Goal: Task Accomplishment & Management: Manage account settings

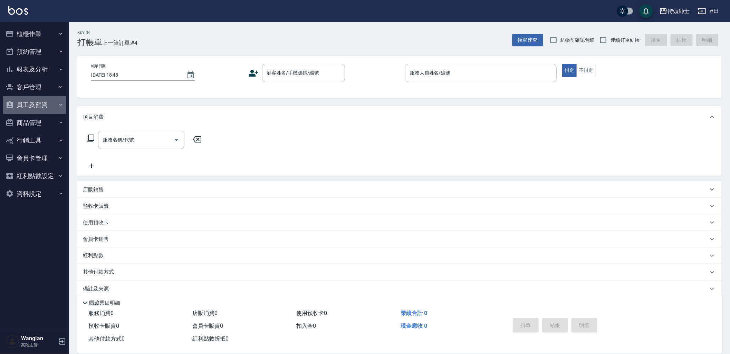
click at [48, 100] on button "員工及薪資" at bounding box center [35, 105] width 64 height 18
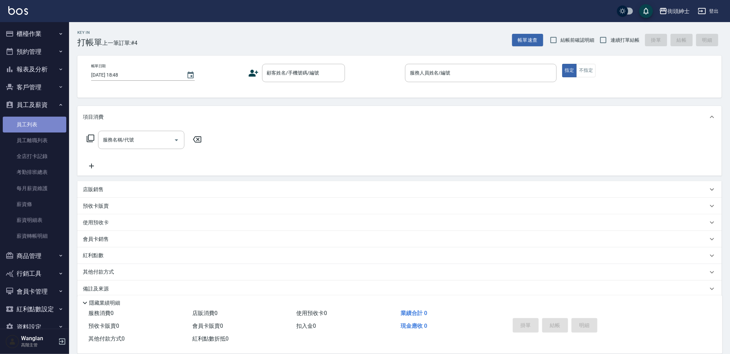
click at [37, 123] on link "員工列表" at bounding box center [35, 125] width 64 height 16
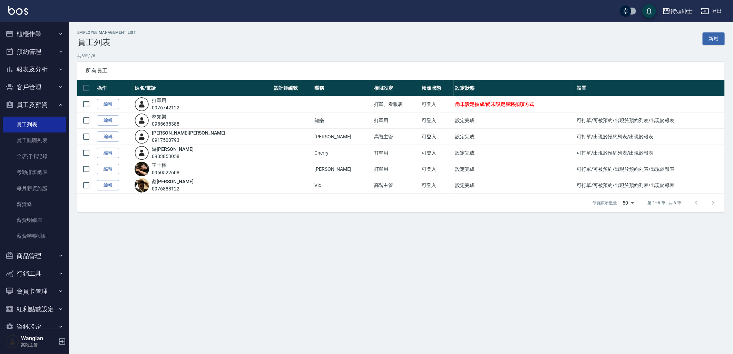
scroll to position [15, 0]
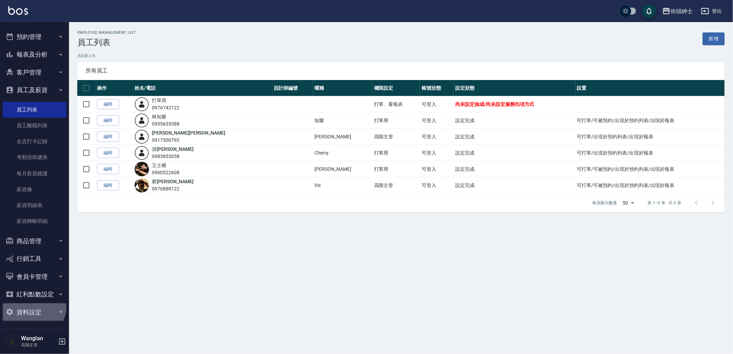
click at [31, 306] on button "資料設定" at bounding box center [35, 312] width 64 height 18
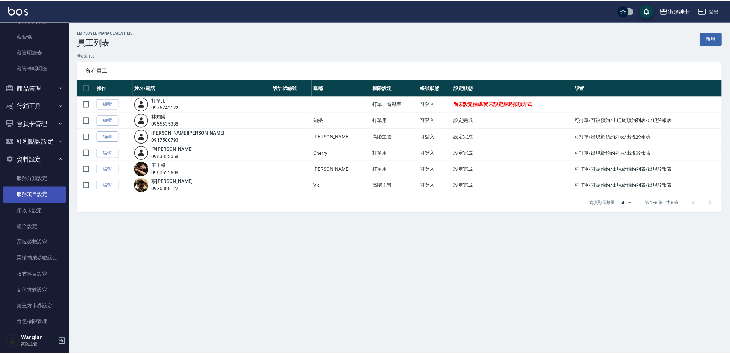
scroll to position [180, 0]
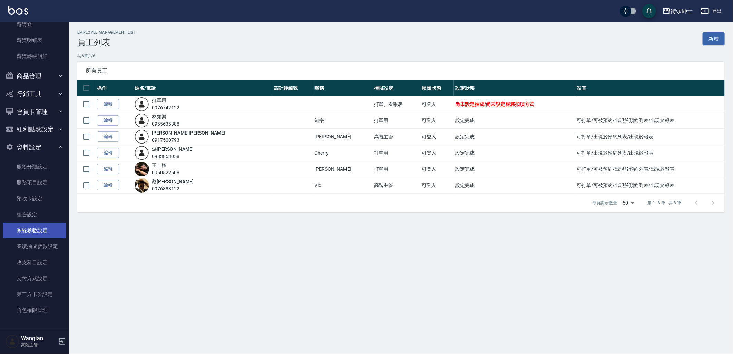
click at [41, 230] on link "系統參數設定" at bounding box center [35, 231] width 64 height 16
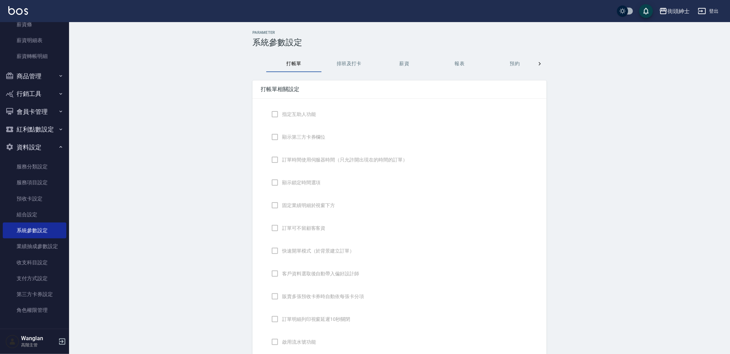
checkbox input "true"
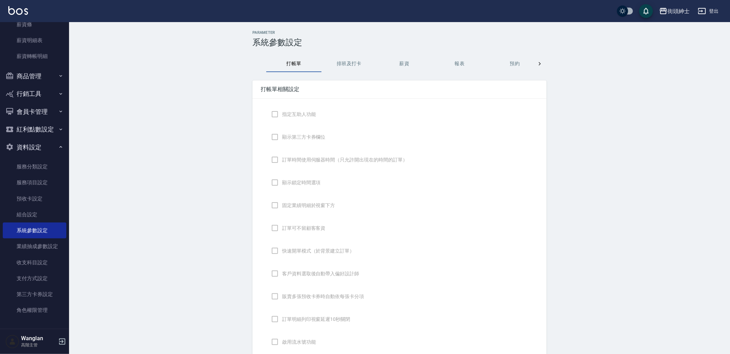
checkbox input "false"
type input "DESIGNATE"
checkbox input "true"
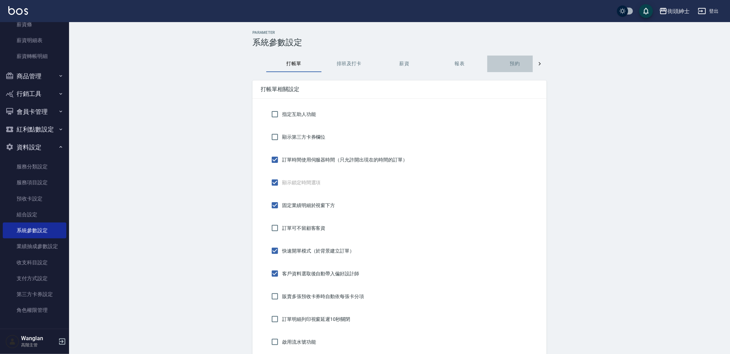
click at [522, 65] on button "預約" at bounding box center [514, 64] width 55 height 17
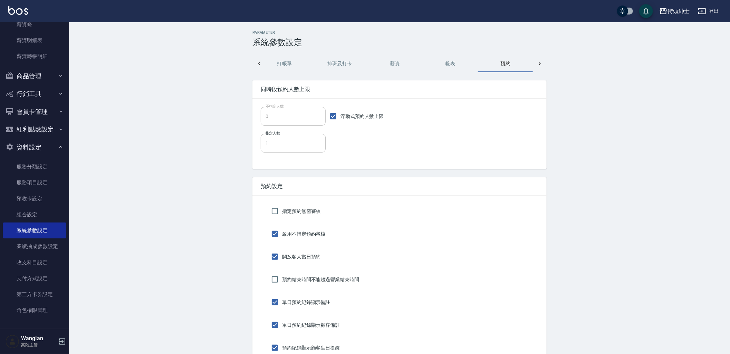
click at [539, 65] on icon at bounding box center [539, 63] width 2 height 3
click at [468, 64] on button "顧客端" at bounding box center [449, 64] width 55 height 17
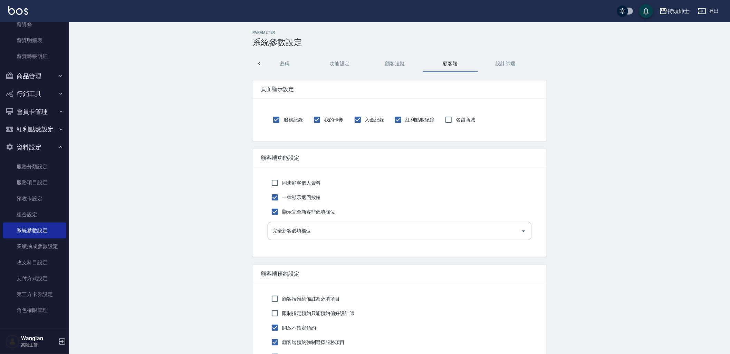
click at [335, 68] on button "功能設定" at bounding box center [339, 64] width 55 height 17
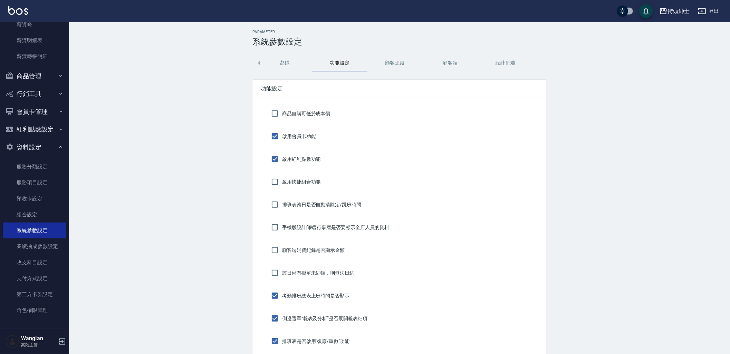
scroll to position [0, 0]
click at [268, 63] on button "密碼" at bounding box center [284, 64] width 55 height 17
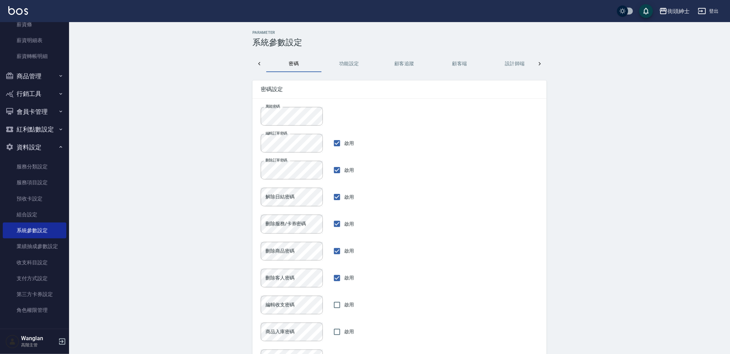
click at [262, 66] on icon at bounding box center [259, 63] width 7 height 7
click at [449, 57] on button "業績依據及抽成" at bounding box center [459, 64] width 55 height 17
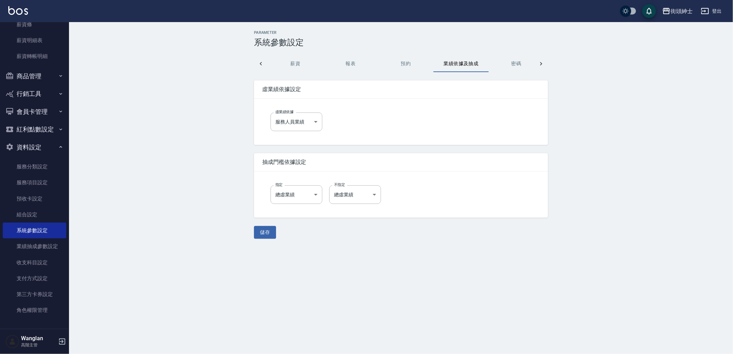
click at [415, 64] on button "預約" at bounding box center [405, 64] width 55 height 17
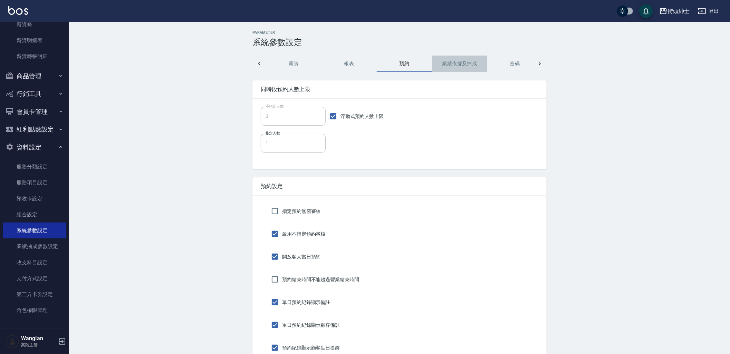
click at [474, 67] on button "業績依據及抽成" at bounding box center [459, 64] width 55 height 17
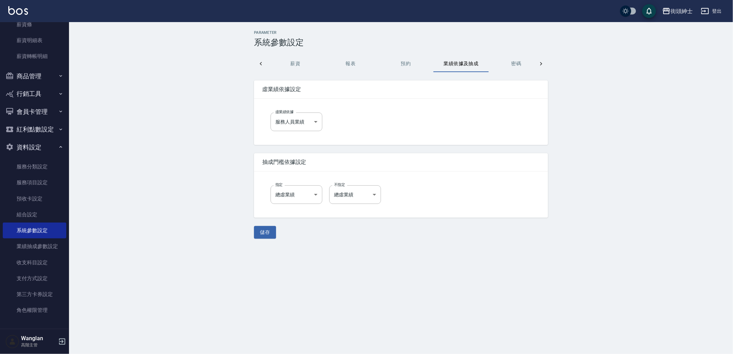
click at [517, 64] on button "密碼" at bounding box center [516, 64] width 55 height 17
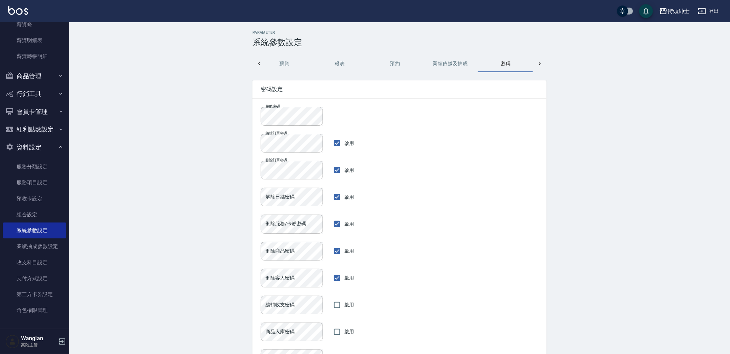
click at [534, 65] on div at bounding box center [540, 64] width 14 height 17
click at [429, 69] on button "顧客端" at bounding box center [449, 64] width 55 height 17
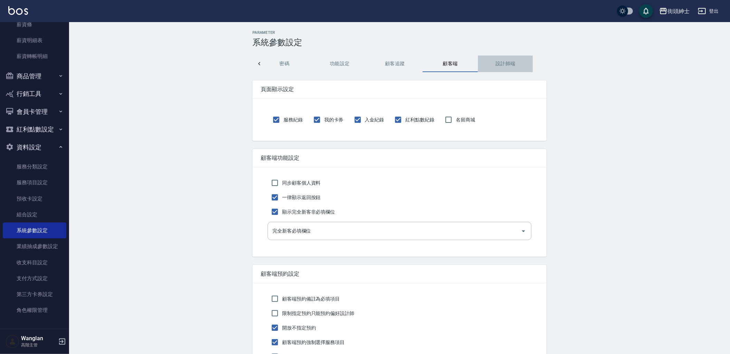
click at [503, 66] on button "設計師端" at bounding box center [505, 64] width 55 height 17
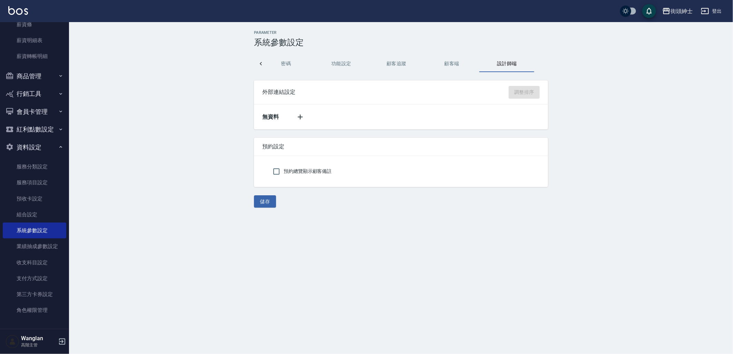
click at [289, 337] on div "Parameter 系統參數設定 打帳單 排班及打卡 薪資 報表 預約 業績依據及抽成 密碼 功能設定 顧客追蹤 顧客端 設計師端 外部連結設定 調整排序 無…" at bounding box center [366, 177] width 733 height 354
click at [327, 62] on button "功能設定" at bounding box center [341, 64] width 55 height 17
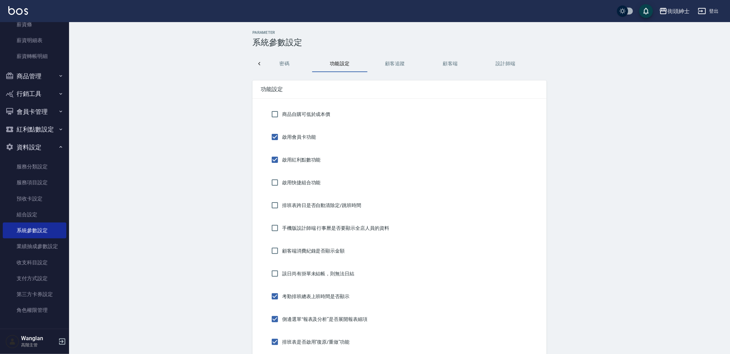
click at [256, 66] on icon at bounding box center [259, 63] width 7 height 7
click at [404, 64] on button "預約" at bounding box center [394, 64] width 55 height 17
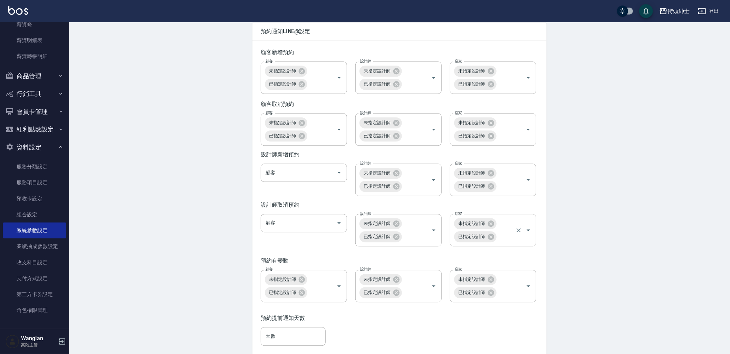
scroll to position [997, 0]
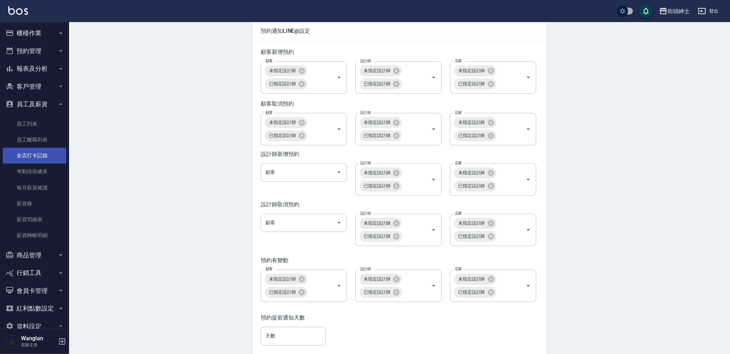
scroll to position [0, 0]
click at [23, 70] on button "報表及分析" at bounding box center [35, 69] width 64 height 18
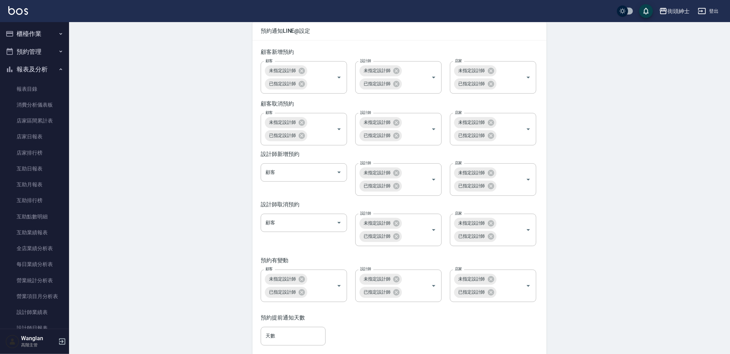
click at [41, 51] on button "預約管理" at bounding box center [35, 52] width 64 height 18
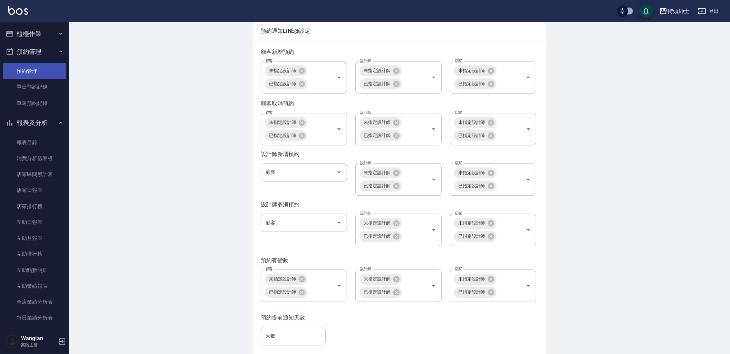
click at [39, 76] on link "預約管理" at bounding box center [35, 71] width 64 height 16
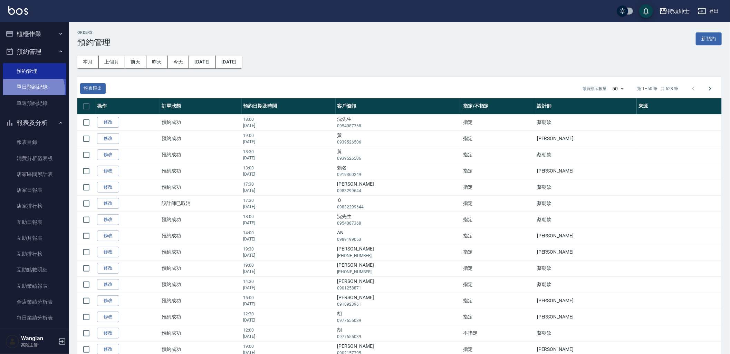
click at [31, 90] on link "單日預約紀錄" at bounding box center [35, 87] width 64 height 16
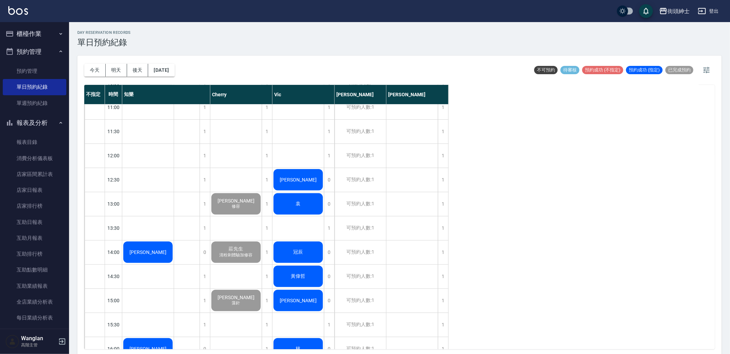
scroll to position [115, 0]
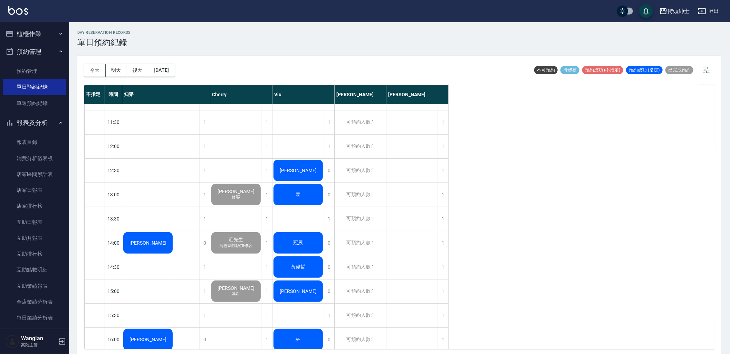
click at [308, 221] on div "[PERSON_NAME] [PERSON_NAME] 小孟 [PERSON_NAME] 陳 [PERSON_NAME] [PERSON_NAME] 陳" at bounding box center [298, 339] width 52 height 701
click at [329, 320] on div "1" at bounding box center [329, 316] width 10 height 24
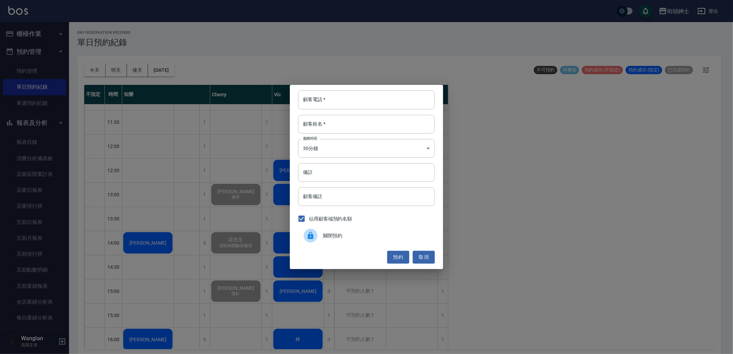
click at [132, 70] on div "顧客電話   * 顧客電話   * 顧客姓名   * 顧客姓名   * 服務時長 30分鐘 1 服務時長 備註 備註 顧客備註 顧客備註 佔用顧客端預約名額 …" at bounding box center [366, 177] width 733 height 354
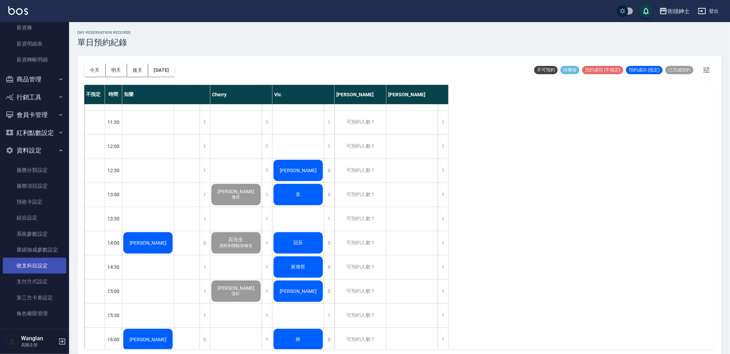
scroll to position [925, 0]
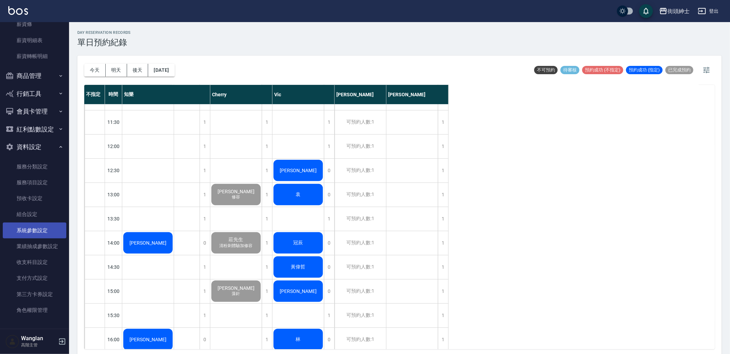
click at [40, 229] on link "系統參數設定" at bounding box center [35, 231] width 64 height 16
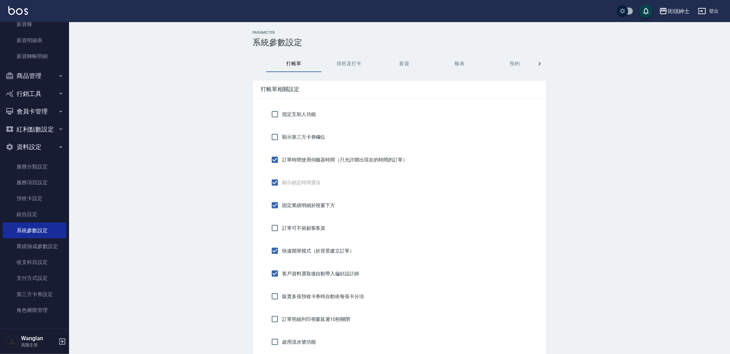
click at [519, 64] on button "預約" at bounding box center [514, 64] width 55 height 17
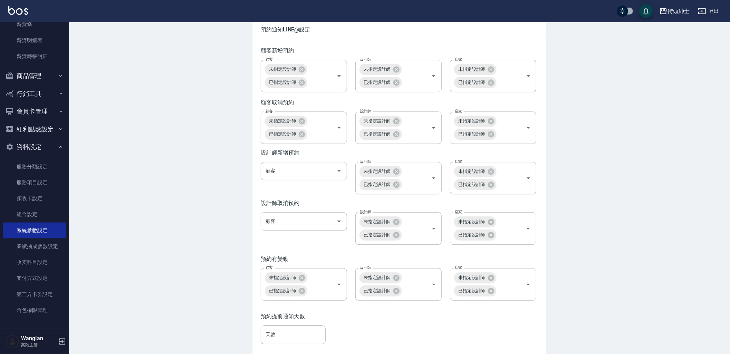
scroll to position [997, 0]
drag, startPoint x: 69, startPoint y: 261, endPoint x: 73, endPoint y: 249, distance: 12.0
drag, startPoint x: 73, startPoint y: 249, endPoint x: 169, endPoint y: 250, distance: 96.3
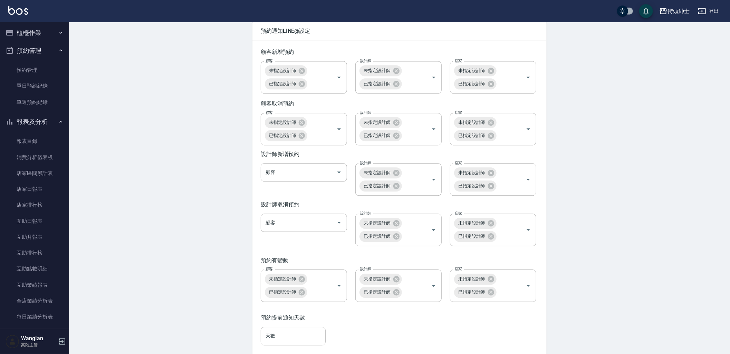
scroll to position [0, 0]
drag, startPoint x: 35, startPoint y: 84, endPoint x: 48, endPoint y: 83, distance: 12.4
click at [35, 84] on link "單日預約紀錄" at bounding box center [35, 87] width 64 height 16
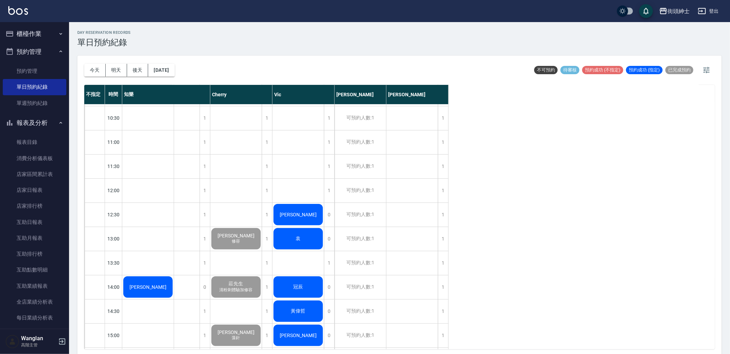
scroll to position [77, 0]
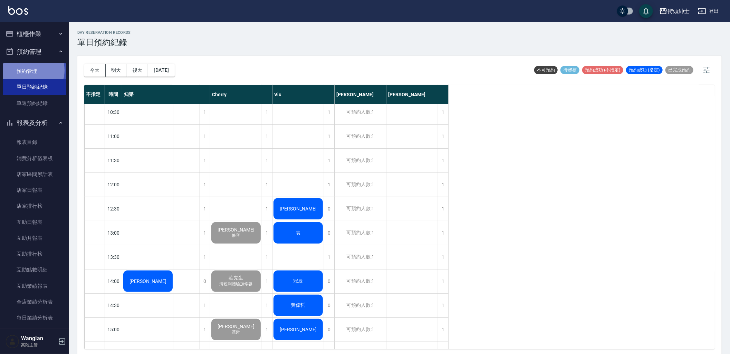
click at [32, 70] on link "預約管理" at bounding box center [35, 71] width 64 height 16
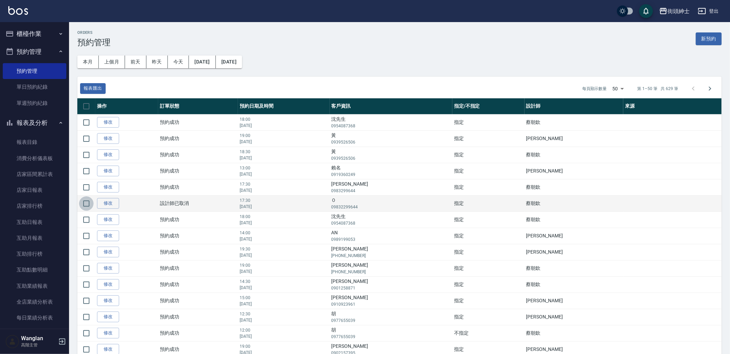
click at [88, 205] on input "checkbox" at bounding box center [86, 203] width 14 height 14
checkbox input "true"
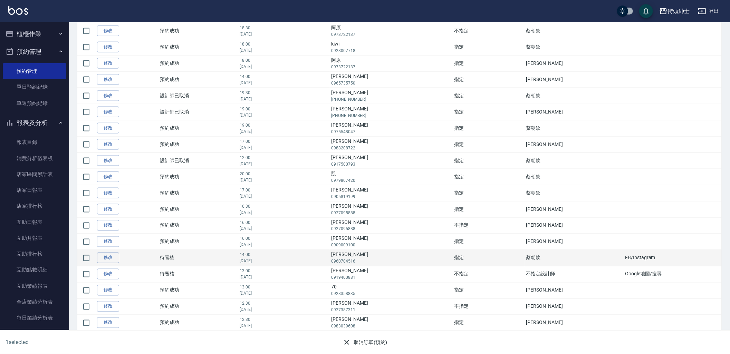
scroll to position [600, 0]
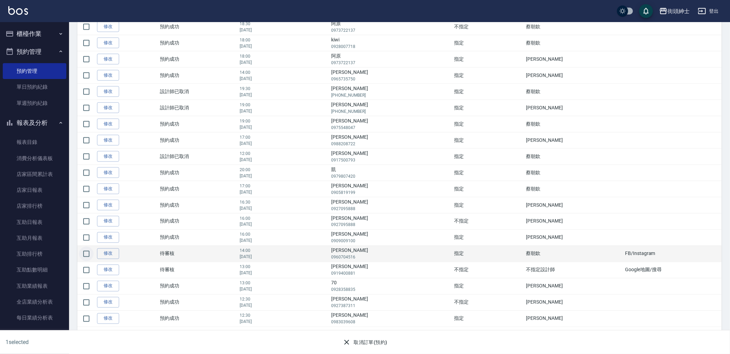
click at [85, 252] on input "checkbox" at bounding box center [86, 254] width 14 height 14
checkbox input "true"
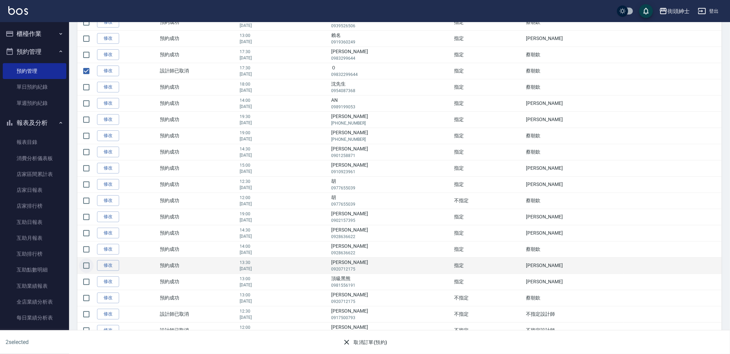
scroll to position [101, 0]
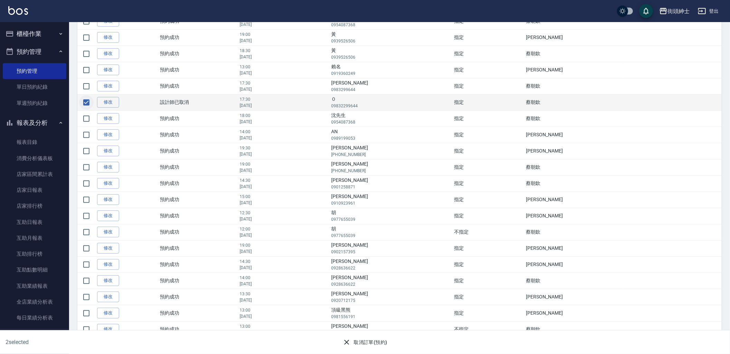
click at [90, 105] on input "checkbox" at bounding box center [86, 102] width 14 height 14
checkbox input "false"
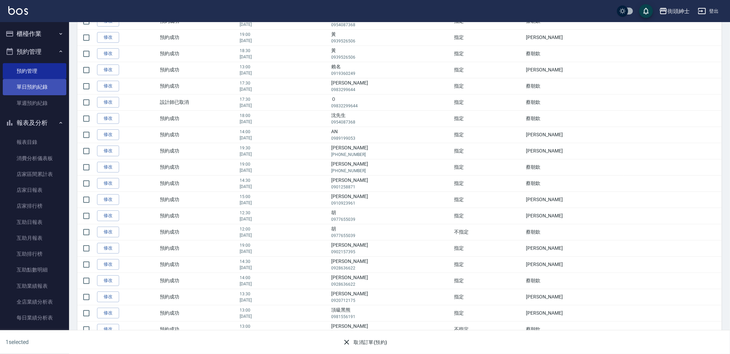
click at [54, 88] on link "單日預約紀錄" at bounding box center [35, 87] width 64 height 16
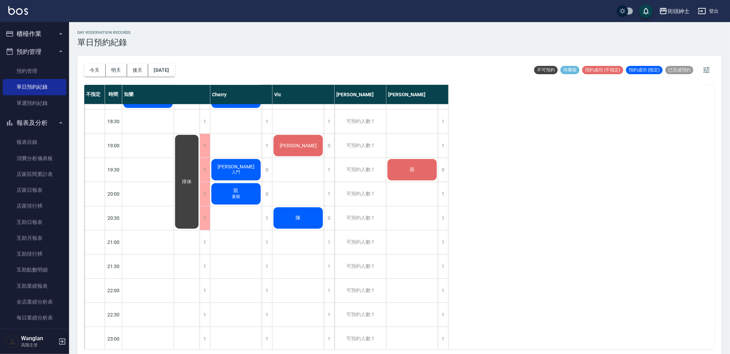
scroll to position [461, 0]
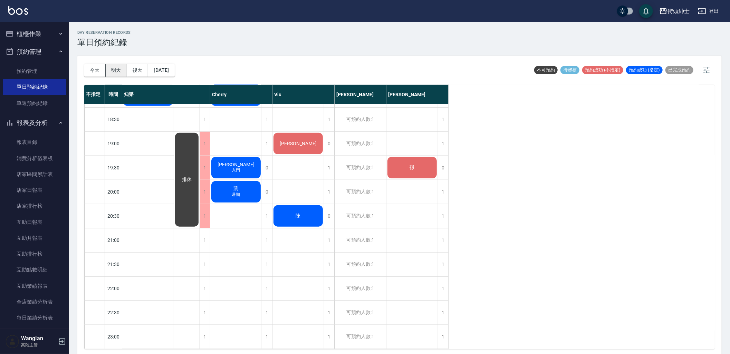
click at [121, 68] on button "明天" at bounding box center [116, 70] width 21 height 13
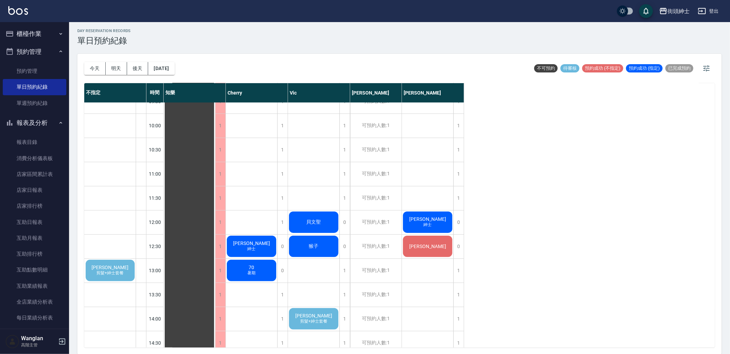
scroll to position [38, 0]
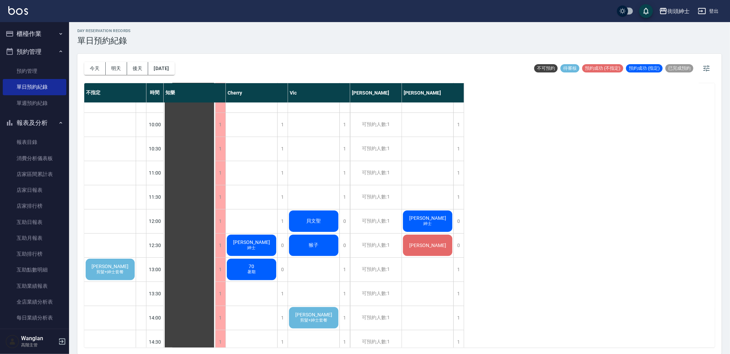
click at [115, 273] on span "剪髮+紳士套餐" at bounding box center [110, 272] width 30 height 6
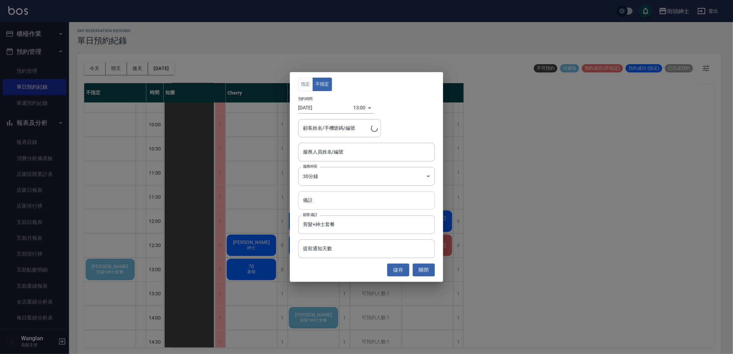
type input "[PERSON_NAME]/0919400881"
click at [430, 269] on button "關閉" at bounding box center [424, 270] width 22 height 13
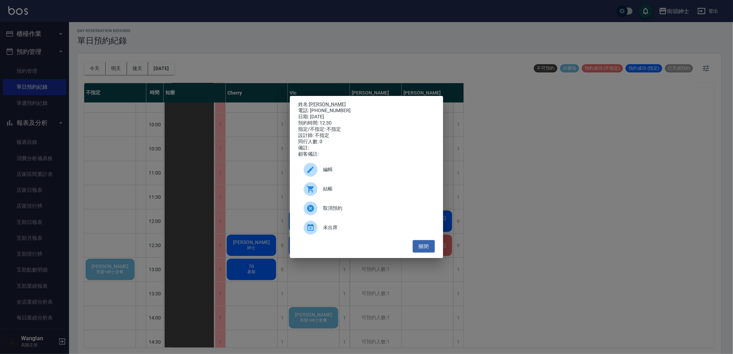
click at [418, 253] on button "關閉" at bounding box center [424, 246] width 22 height 13
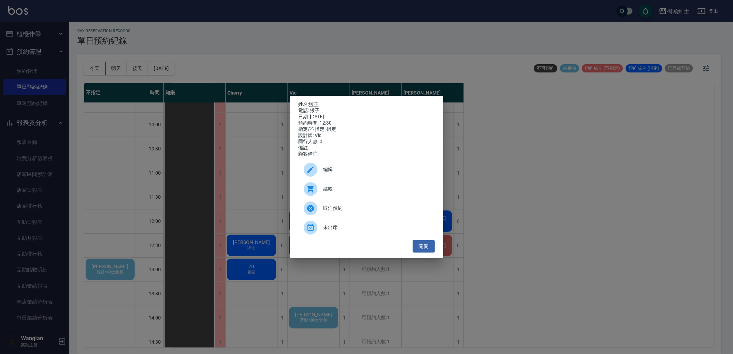
click at [305, 292] on div "姓名: 猴子 電話: 猴子 日期: [DATE] 預約時間: 12:30 指定/不指定: 指定 設計師: [PERSON_NAME] 同行人數: 0 備註: …" at bounding box center [366, 177] width 733 height 354
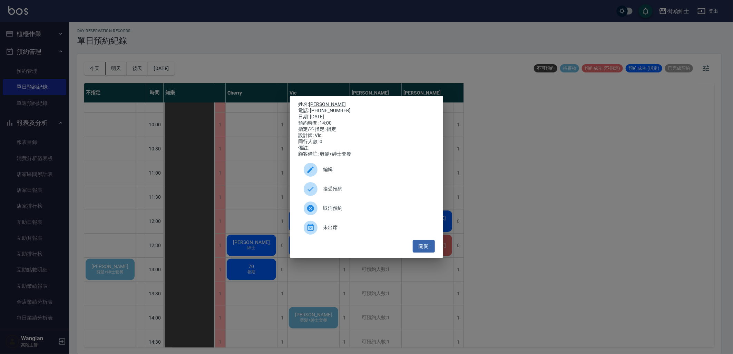
click at [306, 289] on div "姓名: [PERSON_NAME] 電話: [PHONE_NUMBER] 日期: [DATE] 預約時間: 14:00 指定/不指定: 指定 設計師: [PE…" at bounding box center [366, 177] width 733 height 354
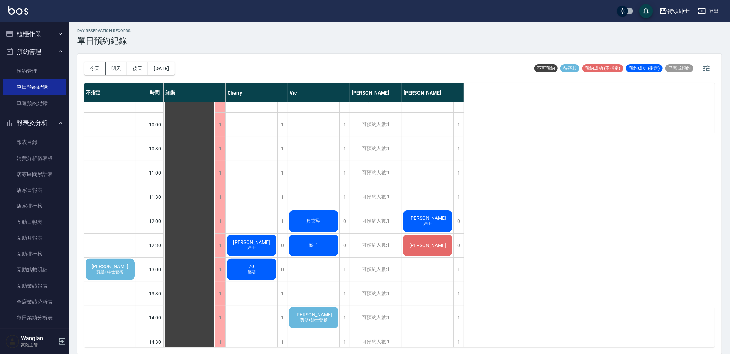
click at [97, 263] on div "[PERSON_NAME] 剪髮+紳士套餐" at bounding box center [110, 269] width 51 height 23
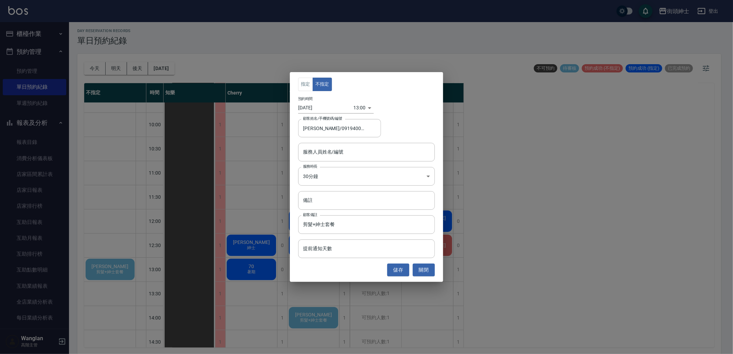
click at [222, 195] on div "指定 不指定 預約時間 [DATE] 13:00 1755925200000 顧客姓名/手機號碼/編號 [PERSON_NAME]/0919400881 顧客…" at bounding box center [366, 177] width 733 height 354
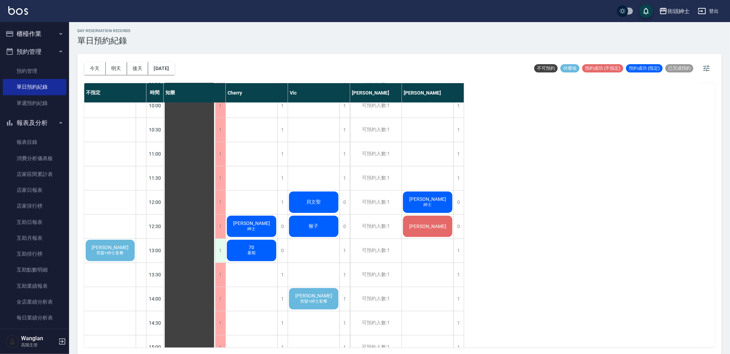
scroll to position [39, 0]
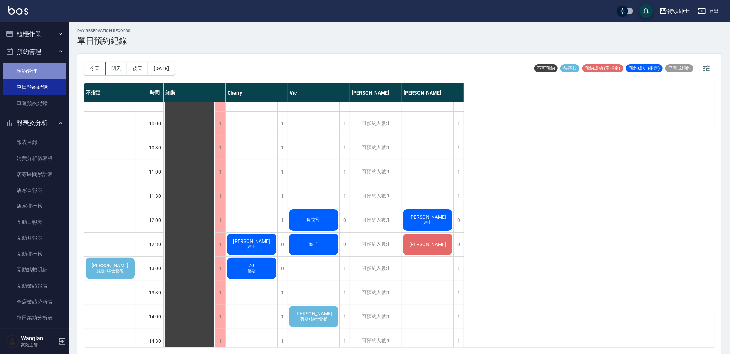
click at [44, 74] on link "預約管理" at bounding box center [35, 71] width 64 height 16
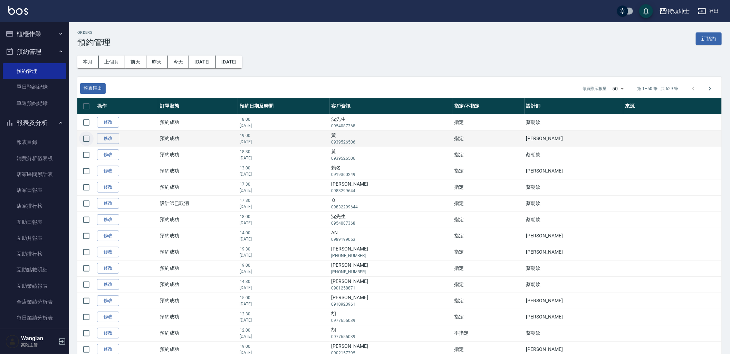
click at [85, 144] on input "checkbox" at bounding box center [86, 139] width 14 height 14
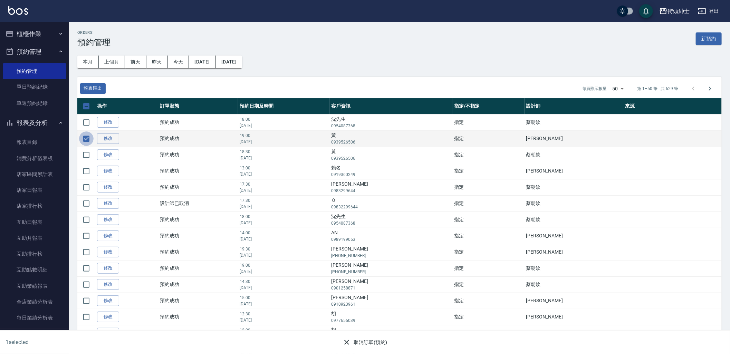
click at [81, 134] on input "checkbox" at bounding box center [86, 139] width 14 height 14
checkbox input "false"
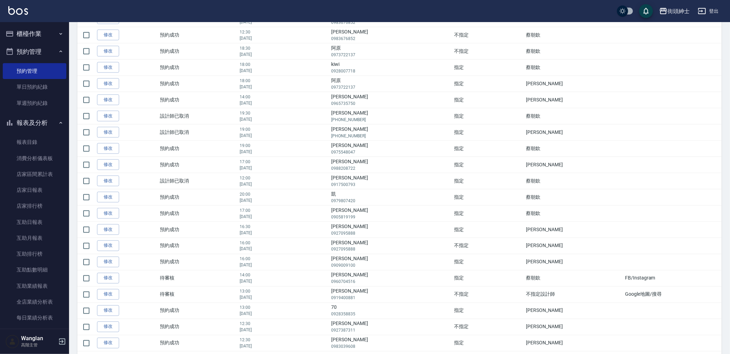
scroll to position [600, 0]
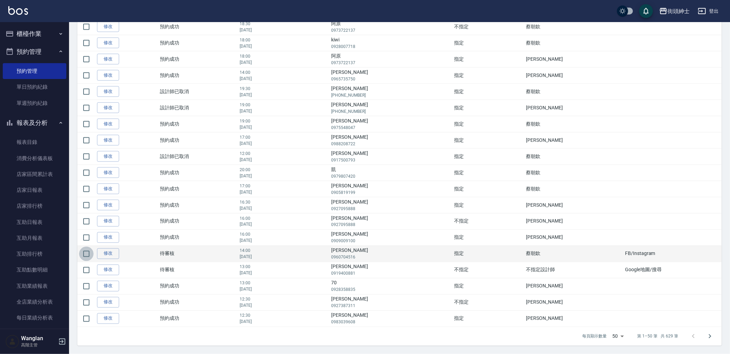
click at [85, 257] on input "checkbox" at bounding box center [86, 254] width 14 height 14
checkbox input "true"
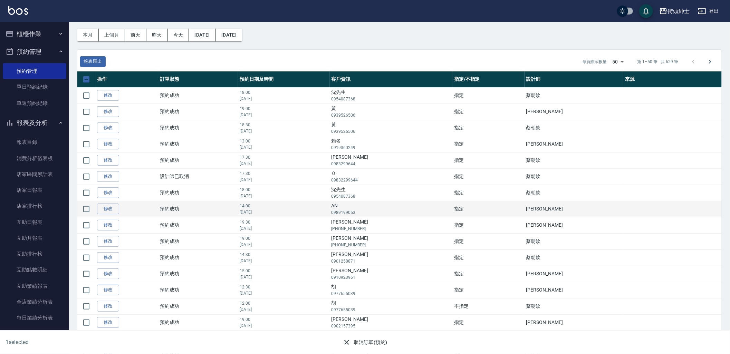
scroll to position [0, 0]
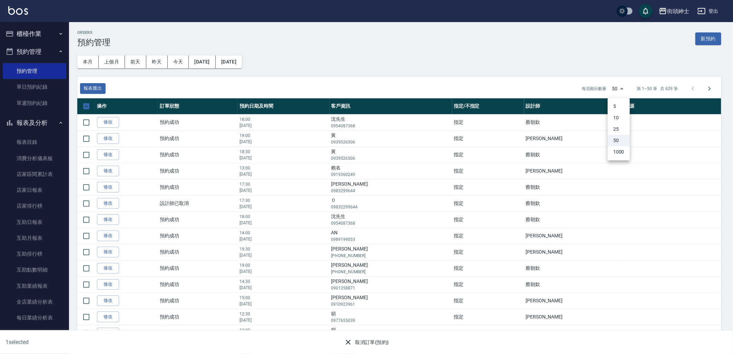
click at [535, 81] on div at bounding box center [366, 177] width 733 height 354
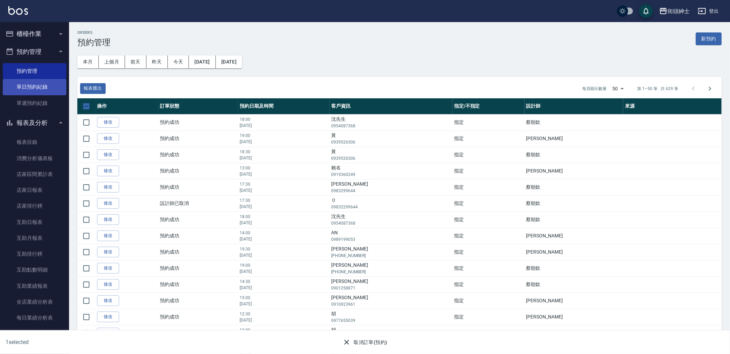
click at [42, 84] on link "單日預約紀錄" at bounding box center [35, 87] width 64 height 16
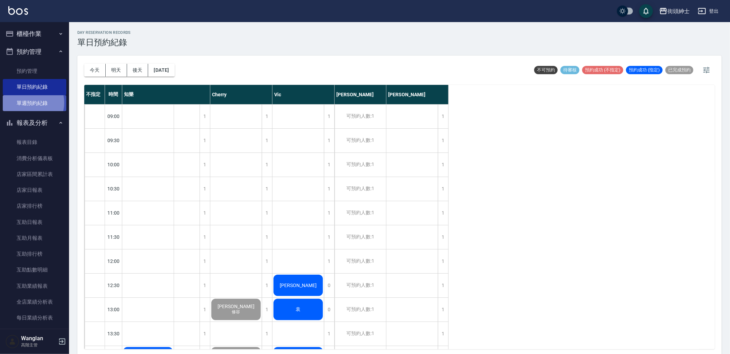
click at [29, 103] on link "單週預約紀錄" at bounding box center [35, 103] width 64 height 16
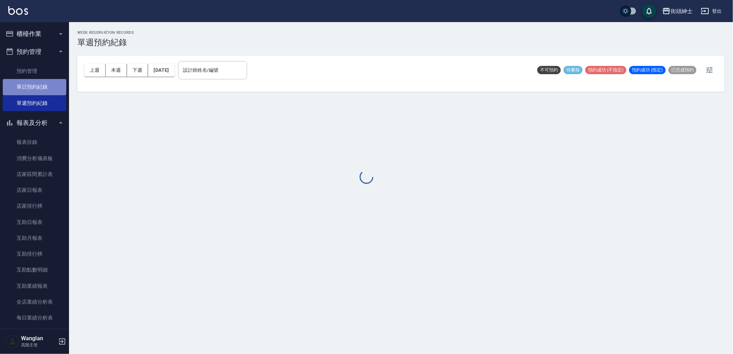
click at [39, 81] on link "單日預約紀錄" at bounding box center [35, 87] width 64 height 16
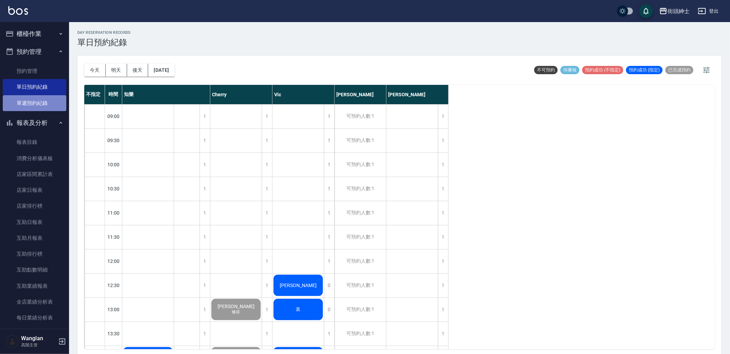
click at [38, 101] on link "單週預約紀錄" at bounding box center [35, 103] width 64 height 16
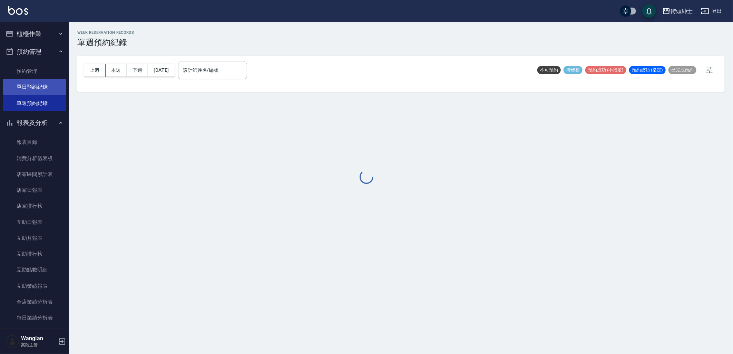
click at [38, 86] on link "單日預約紀錄" at bounding box center [35, 87] width 64 height 16
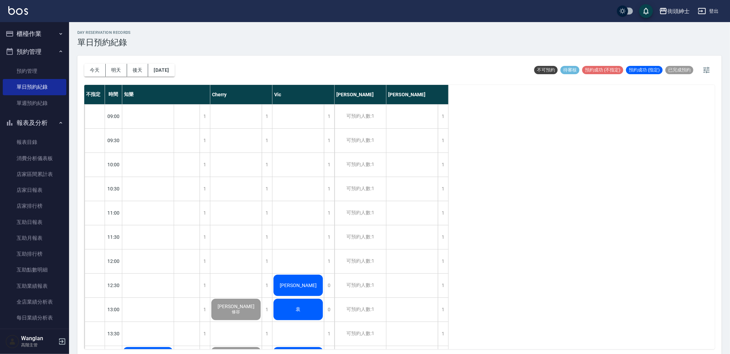
click at [636, 208] on div "不指定 時間 知樂 Cherry [PERSON_NAME] 09:00 09:30 10:00 10:30 11:00 11:30 12:00 12:30 …" at bounding box center [399, 217] width 630 height 264
